Goal: Navigation & Orientation: Find specific page/section

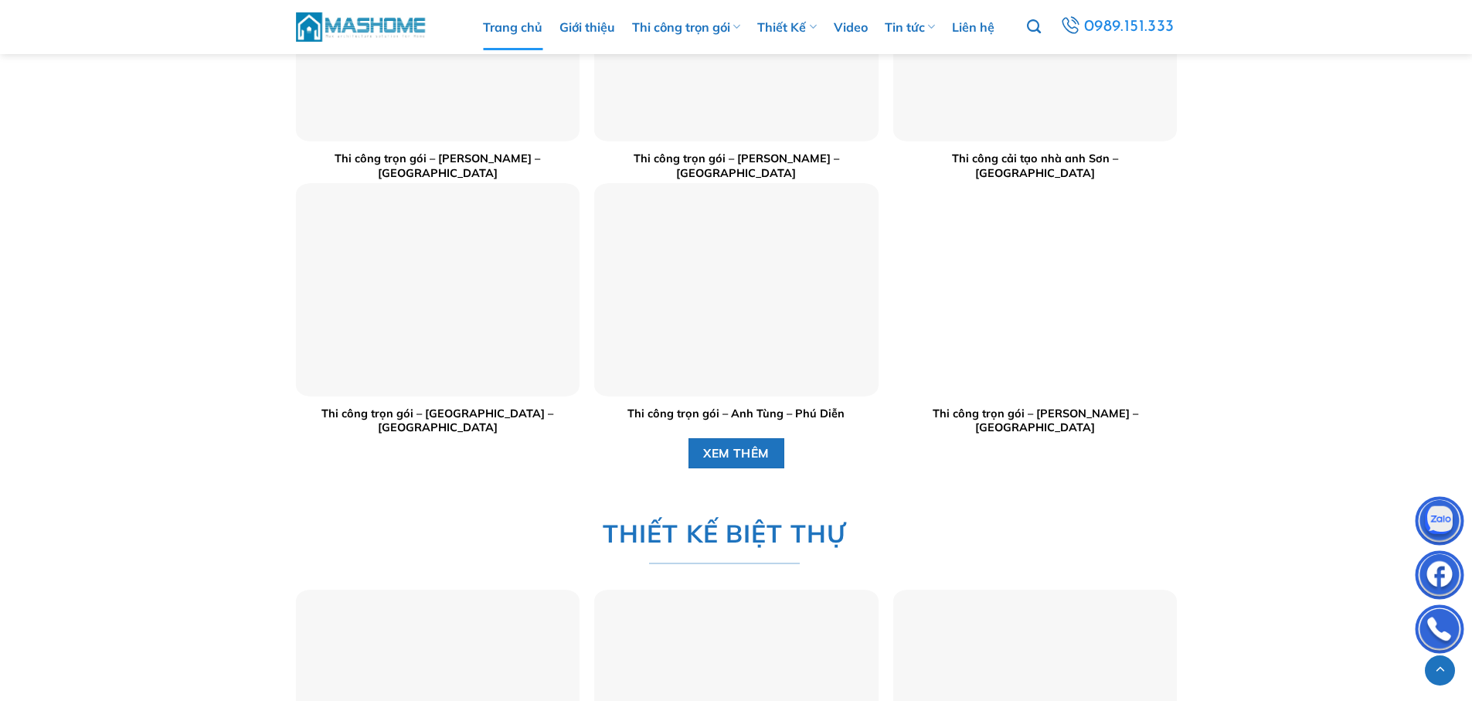
scroll to position [1907, 0]
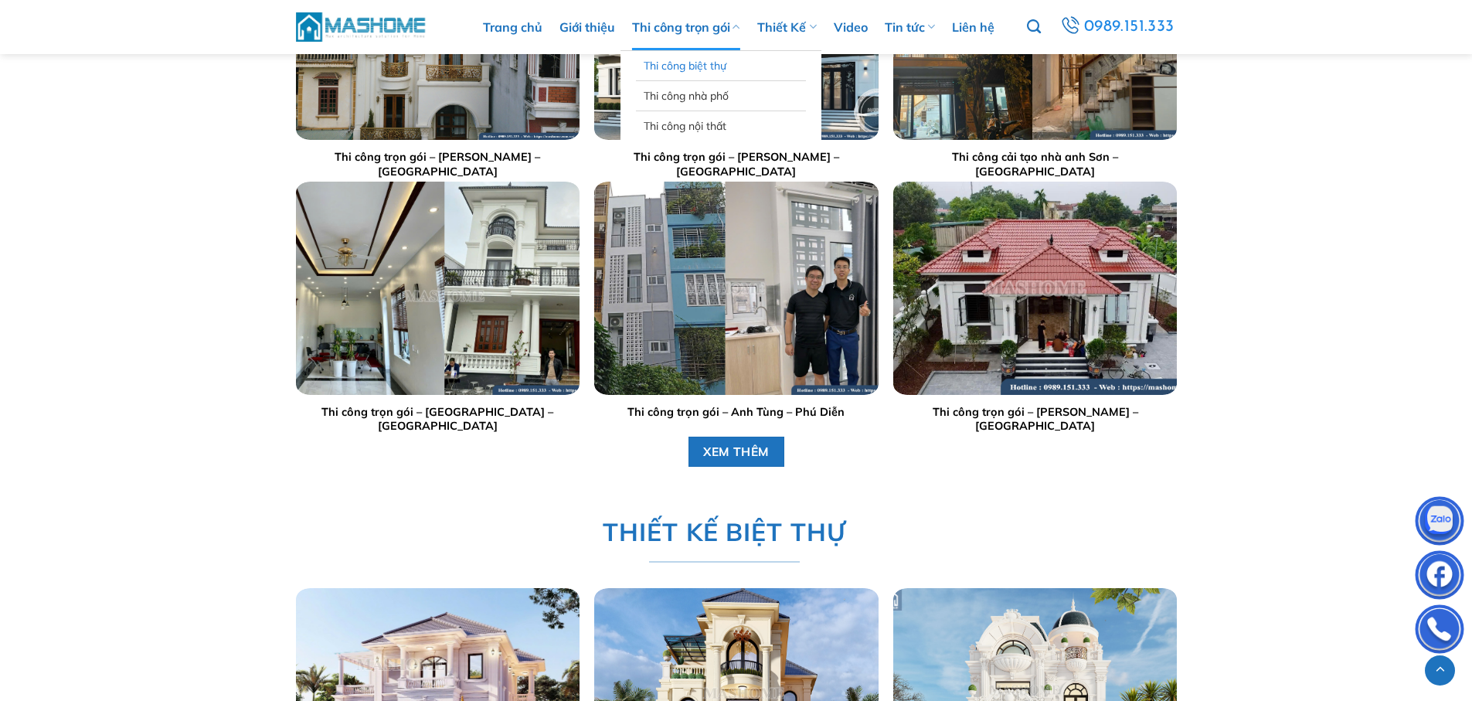
click at [686, 66] on link "Thi công biệt thự" at bounding box center [721, 65] width 155 height 29
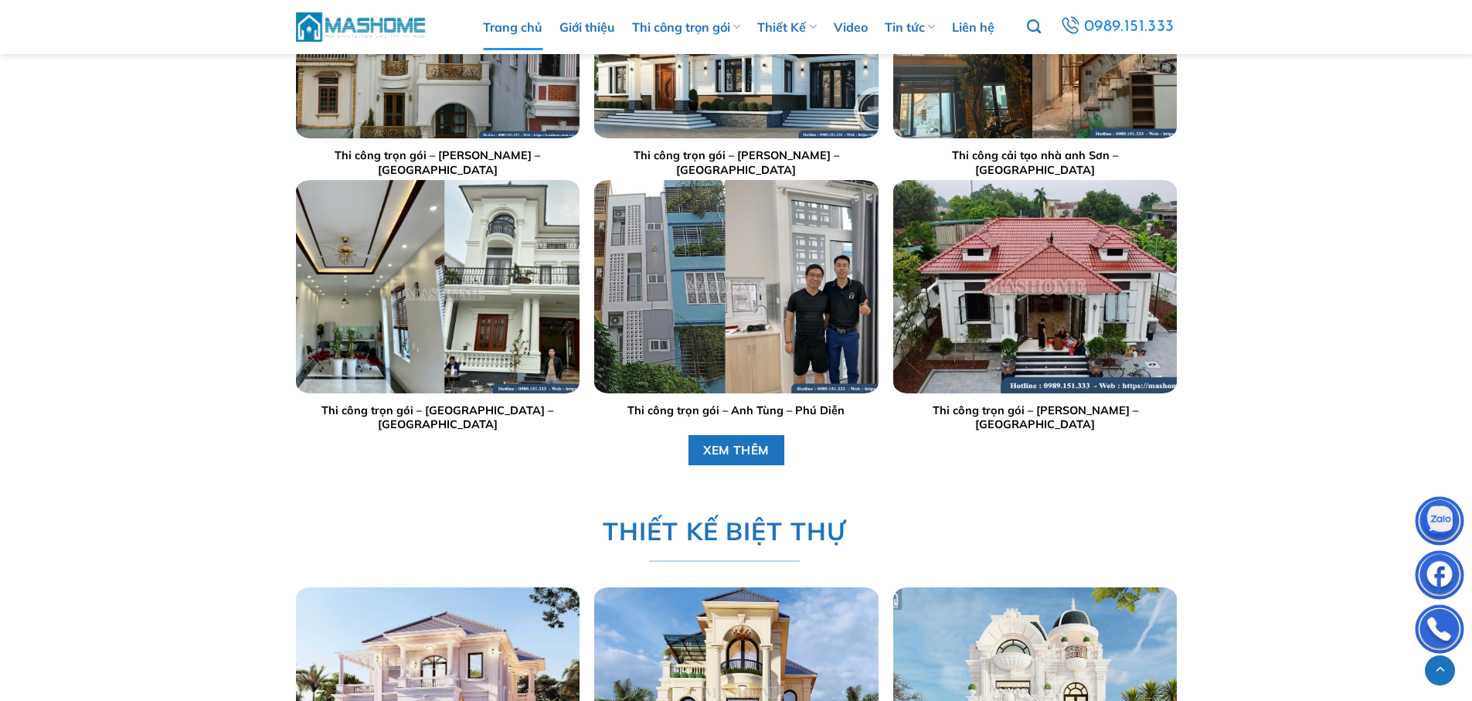
scroll to position [1906, 0]
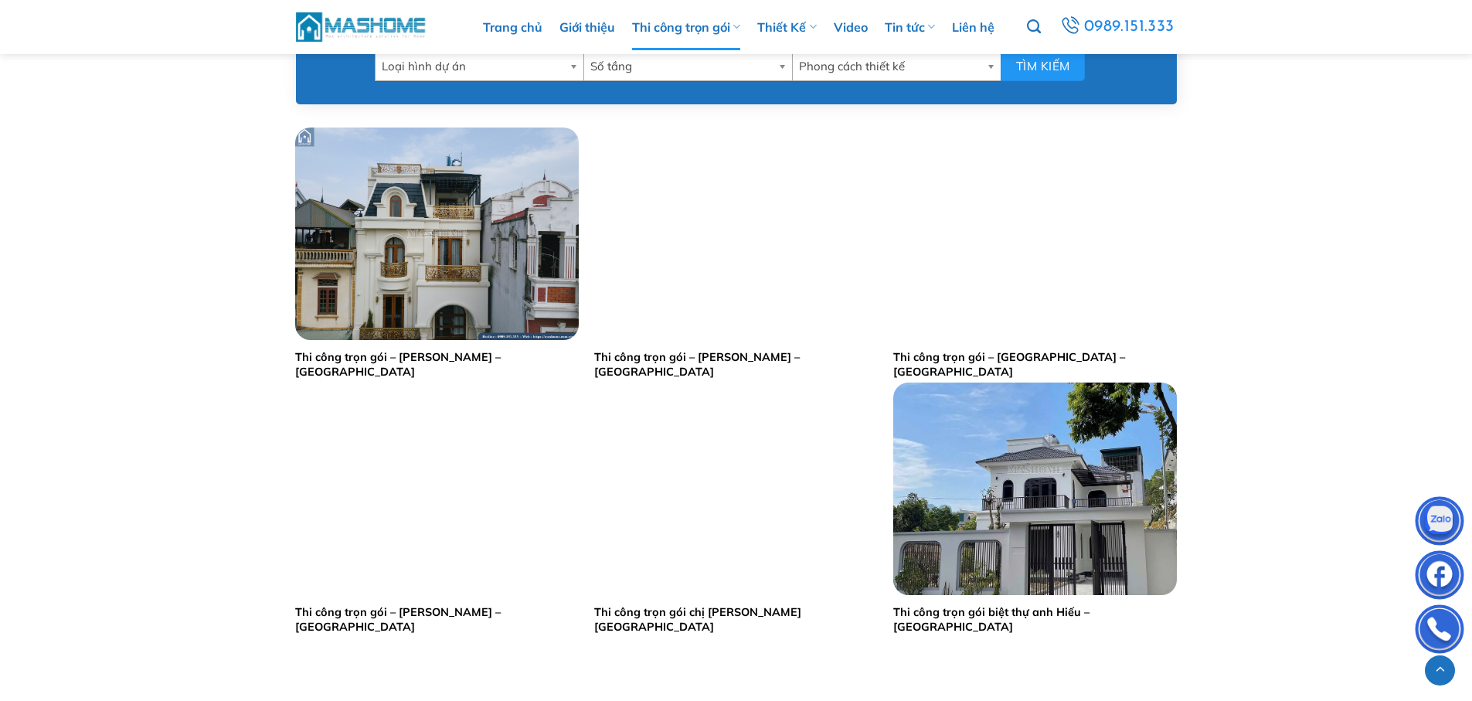
scroll to position [723, 0]
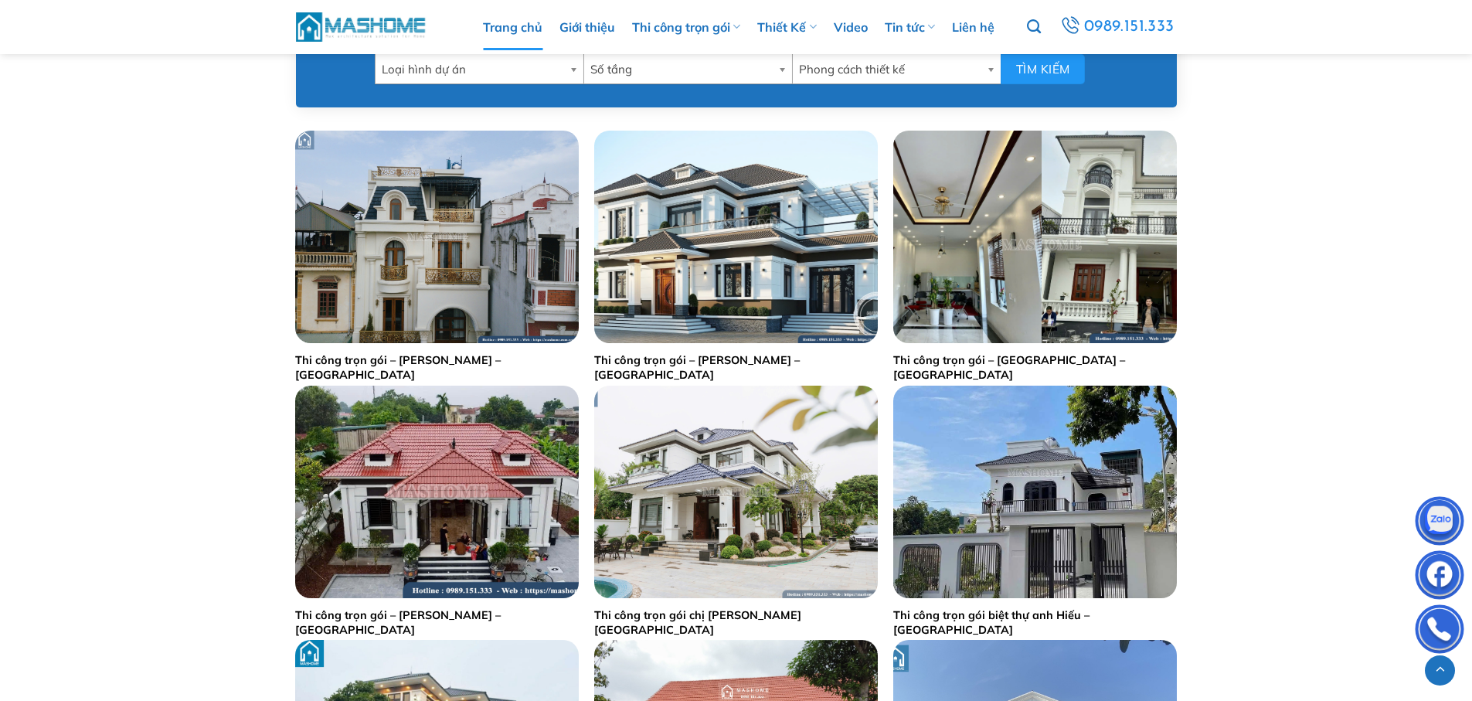
click at [491, 26] on link "Trang chủ" at bounding box center [513, 27] width 60 height 46
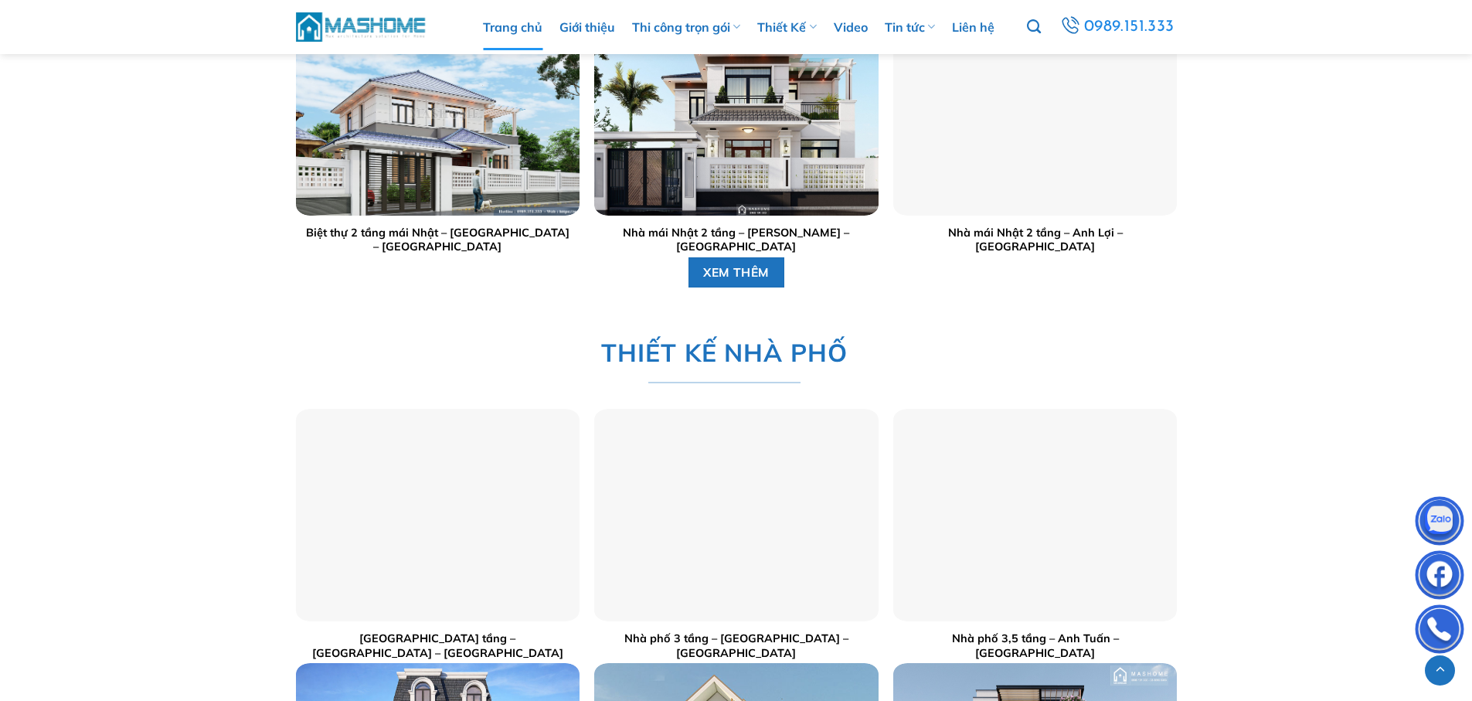
scroll to position [2745, 0]
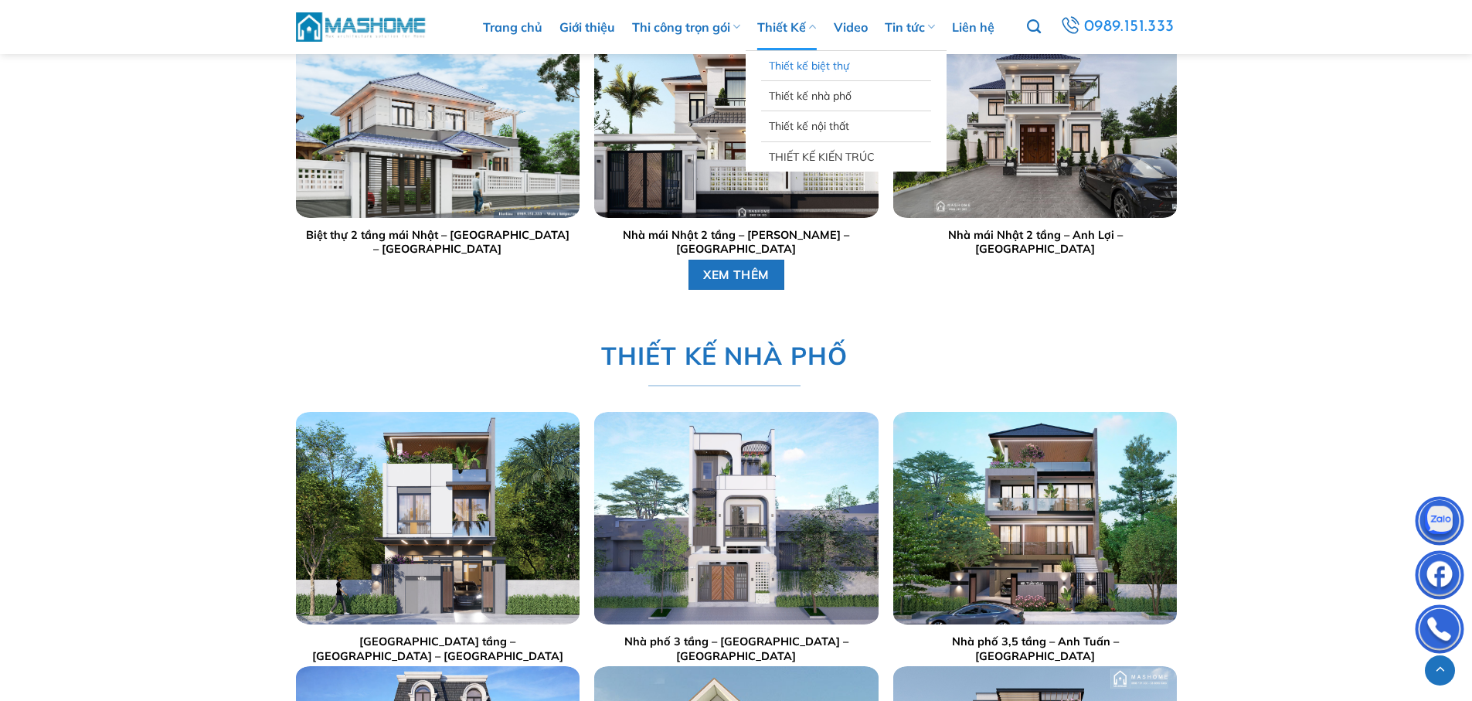
click at [796, 70] on link "Thiết kế biệt thự" at bounding box center [846, 65] width 155 height 29
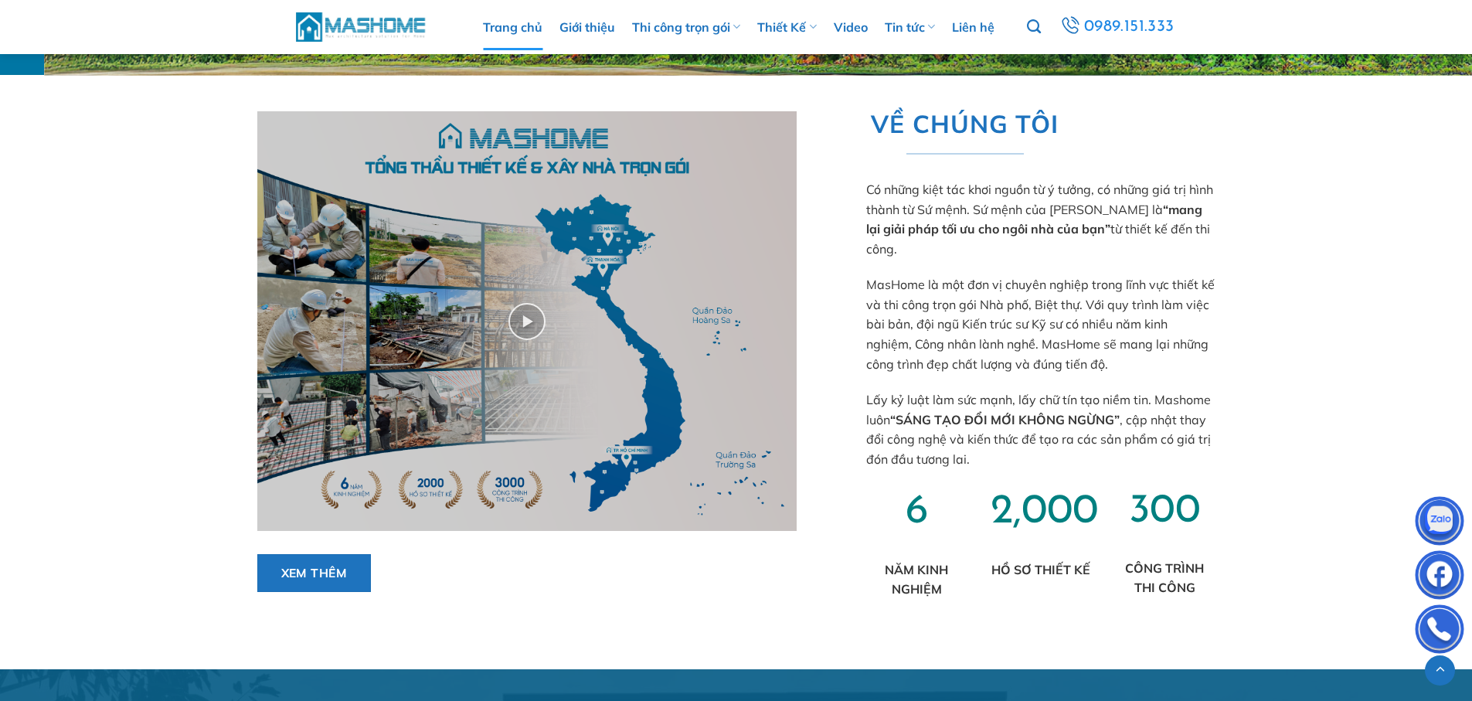
scroll to position [1151, 0]
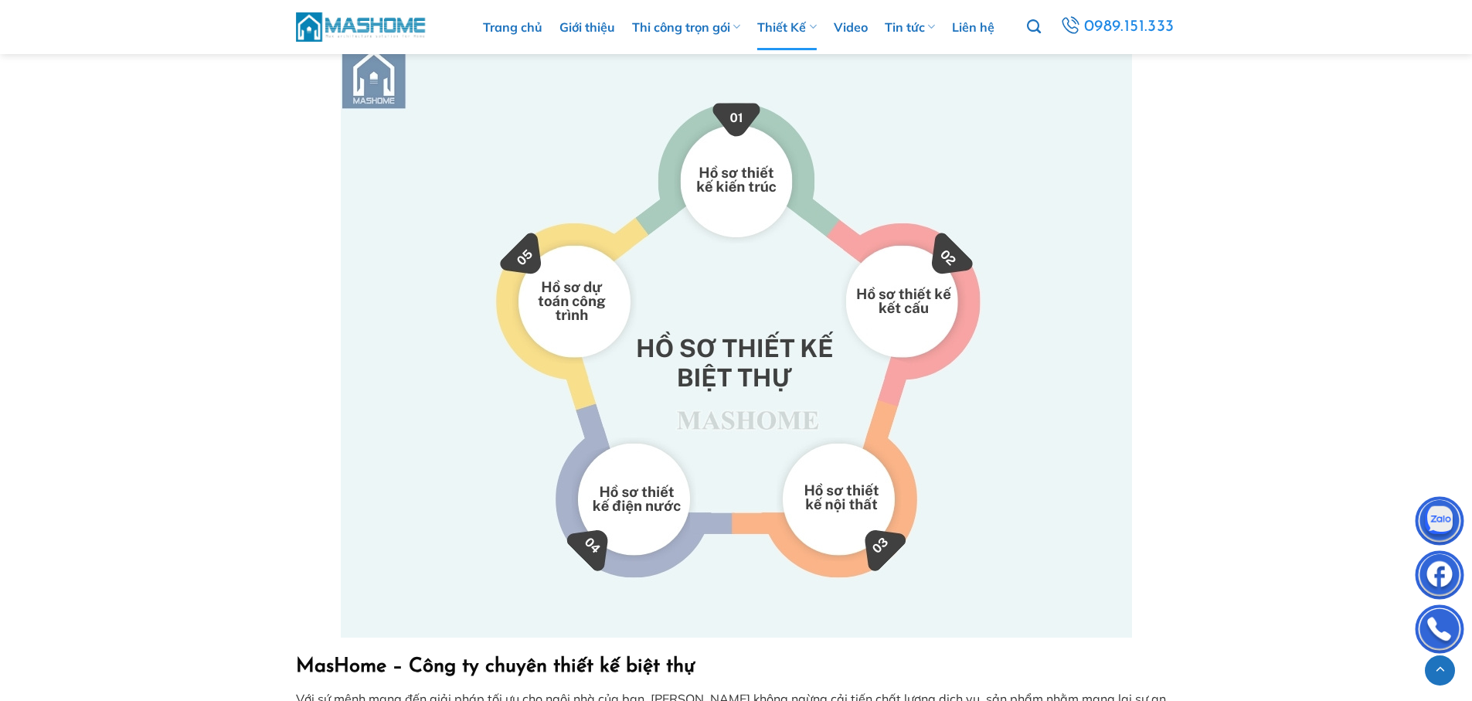
scroll to position [6524, 0]
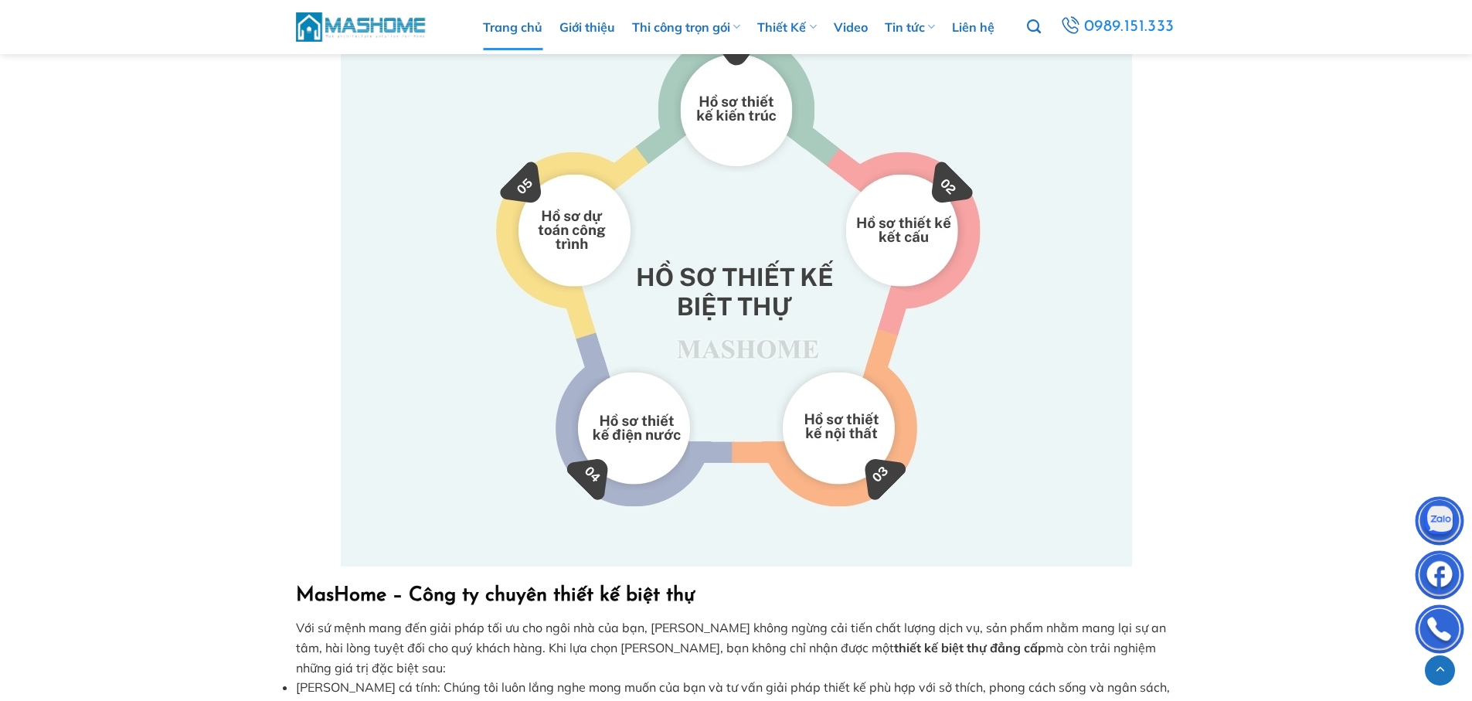
click at [502, 29] on link "Trang chủ" at bounding box center [513, 27] width 60 height 46
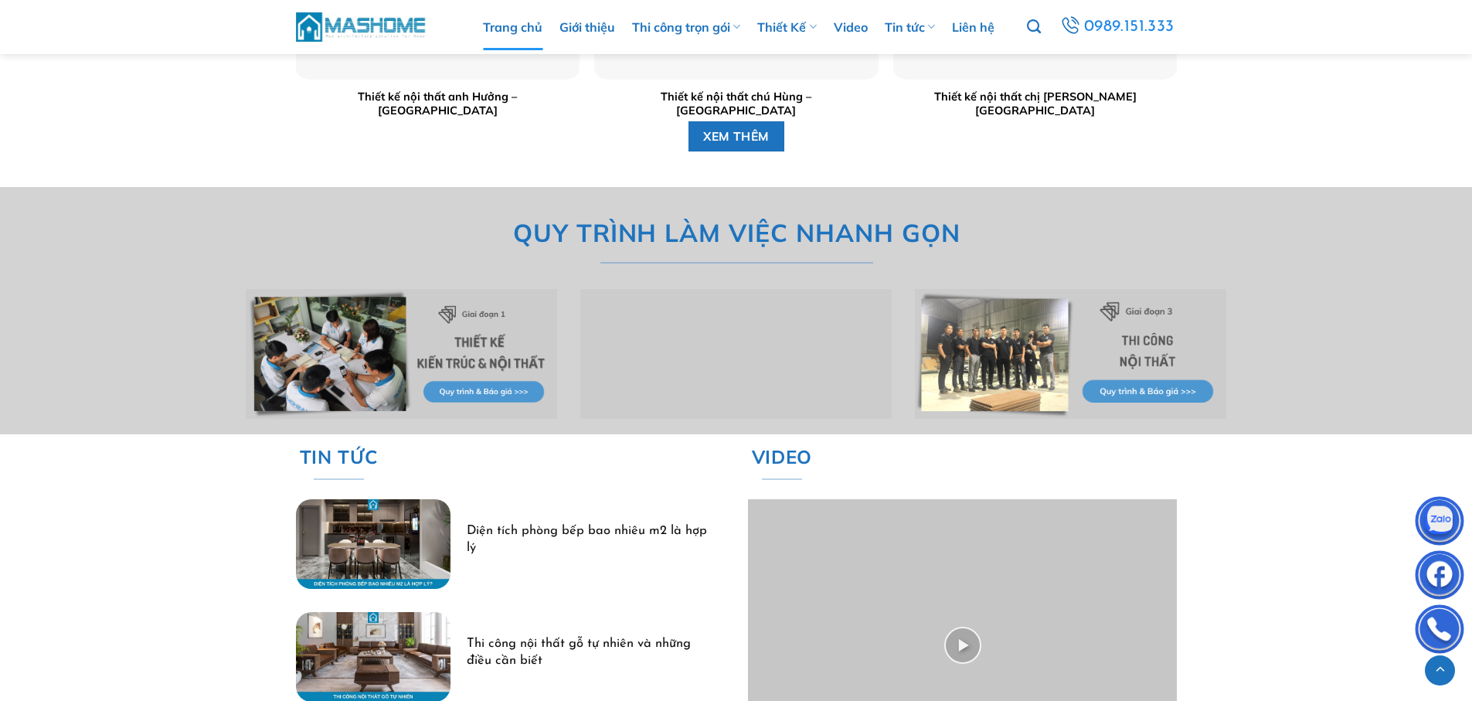
scroll to position [4204, 0]
